Goal: Navigation & Orientation: Find specific page/section

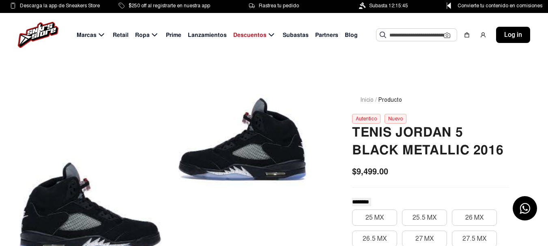
click at [290, 33] on span "Subastas" at bounding box center [295, 35] width 26 height 9
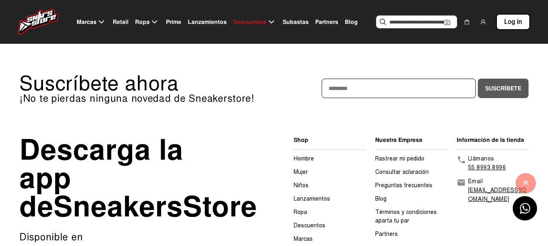
scroll to position [125, 0]
click at [304, 158] on link "Hombre" at bounding box center [303, 159] width 20 height 7
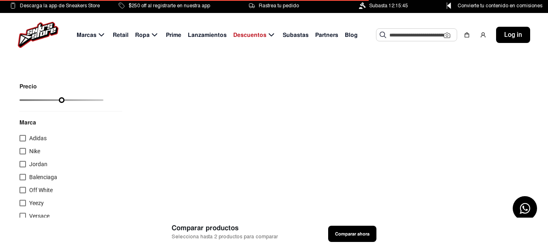
click at [24, 164] on div at bounding box center [22, 164] width 6 height 6
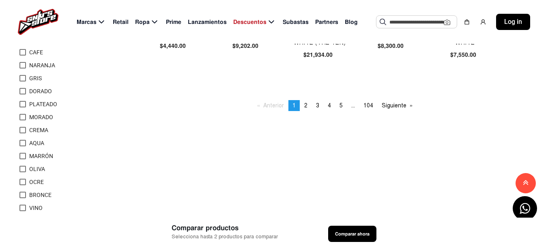
scroll to position [608, 0]
click at [306, 105] on span "2" at bounding box center [305, 105] width 3 height 7
